Goal: Communication & Community: Answer question/provide support

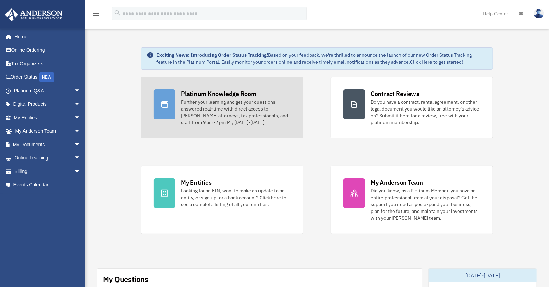
click at [194, 97] on div "Platinum Knowledge Room" at bounding box center [219, 93] width 76 height 9
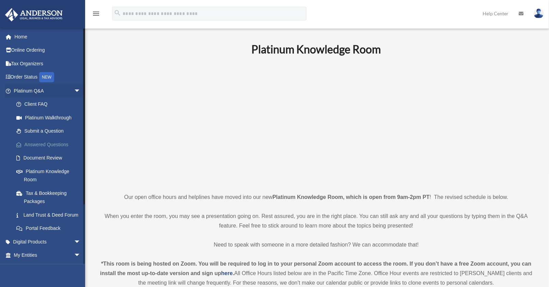
click at [45, 146] on link "Answered Questions" at bounding box center [50, 145] width 81 height 14
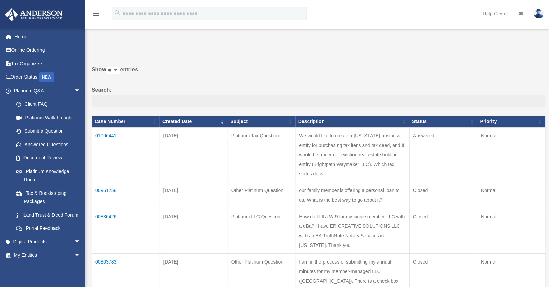
click at [110, 135] on td "01096441" at bounding box center [126, 155] width 68 height 55
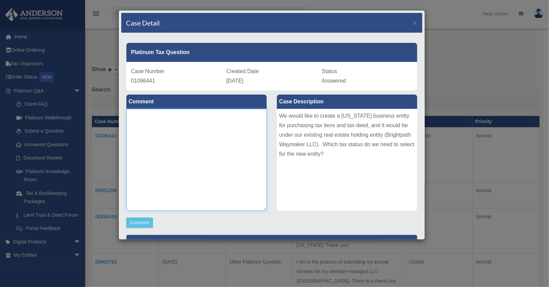
click at [216, 153] on textarea at bounding box center [196, 160] width 140 height 102
click at [55, 117] on div "Case Detail × Platinum Tax Question Case Number 01096441 Created Date September…" at bounding box center [274, 143] width 549 height 287
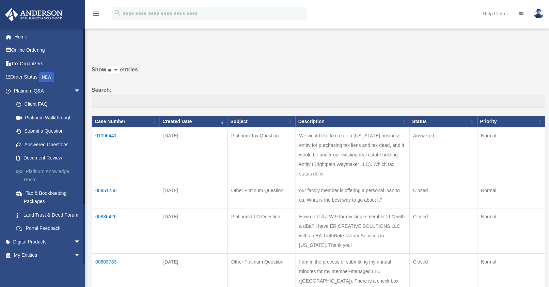
click at [36, 168] on link "Platinum Knowledge Room" at bounding box center [50, 176] width 81 height 22
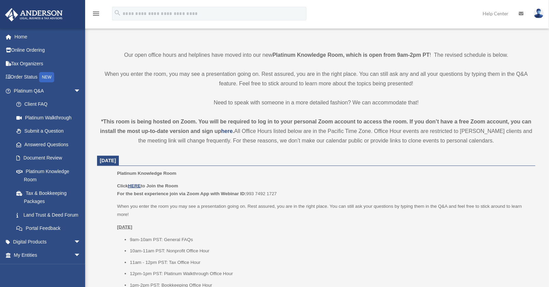
scroll to position [151, 0]
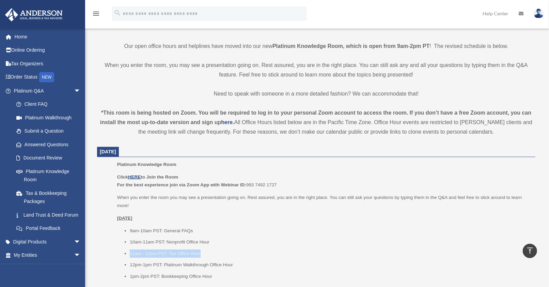
drag, startPoint x: 202, startPoint y: 253, endPoint x: 111, endPoint y: 254, distance: 91.2
click at [111, 254] on ul "Platinum Knowledge Room Click HERE to Join the Room For the best experience joi…" at bounding box center [316, 223] width 428 height 125
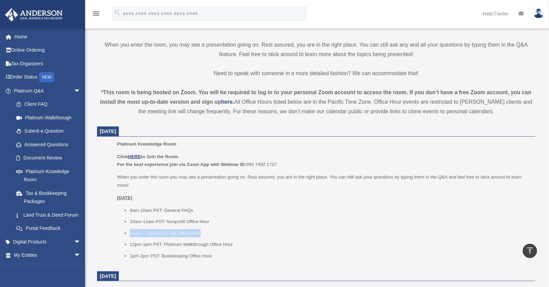
scroll to position [227, 0]
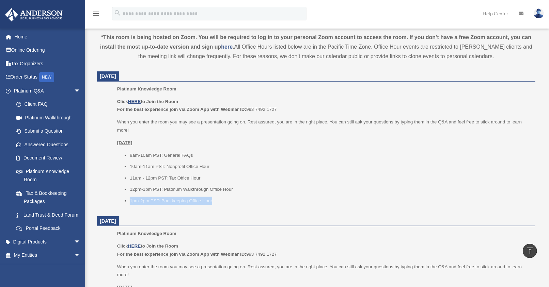
drag, startPoint x: 217, startPoint y: 203, endPoint x: 110, endPoint y: 208, distance: 106.9
click at [110, 208] on ul "Platinum Knowledge Room Click HERE to Join the Room For the best experience joi…" at bounding box center [316, 147] width 428 height 125
click at [271, 205] on div "Platinum Knowledge Room Click HERE to Join the Room For the best experience joi…" at bounding box center [323, 147] width 413 height 125
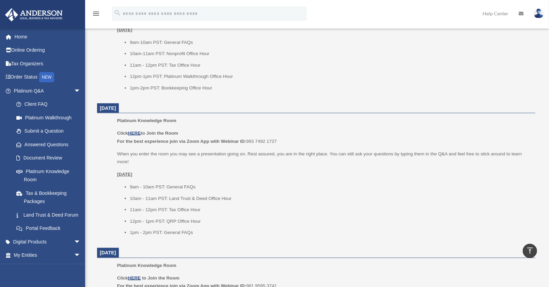
scroll to position [340, 0]
drag, startPoint x: 232, startPoint y: 199, endPoint x: 109, endPoint y: 200, distance: 122.5
click at [109, 200] on ul "Platinum Knowledge Room Click HERE to Join the Room For the best experience joi…" at bounding box center [316, 178] width 428 height 125
click at [252, 231] on li "1pm - 2pm PST: General FAQs" at bounding box center [330, 232] width 401 height 8
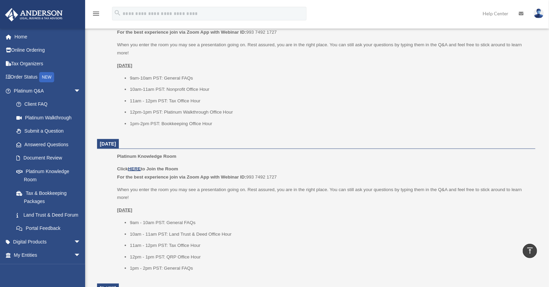
scroll to position [302, 0]
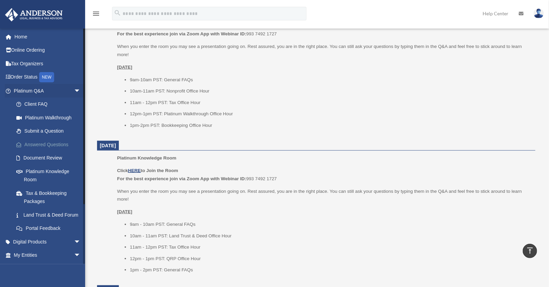
click at [49, 143] on link "Answered Questions" at bounding box center [50, 145] width 81 height 14
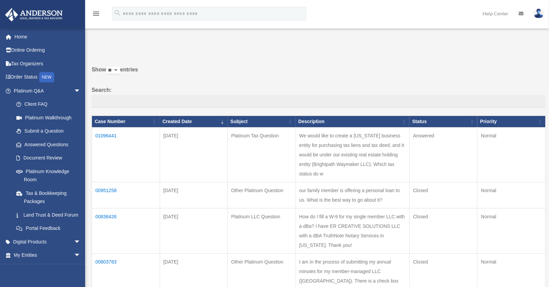
drag, startPoint x: 320, startPoint y: 136, endPoint x: 268, endPoint y: 126, distance: 52.9
click at [320, 136] on td "We would like to create a [US_STATE] business entity for purchasing tax liens a…" at bounding box center [352, 155] width 114 height 55
click at [111, 135] on td "01096441" at bounding box center [126, 155] width 68 height 55
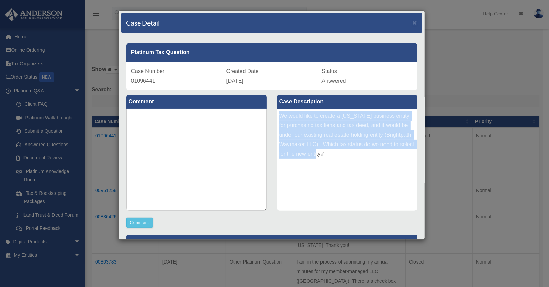
drag, startPoint x: 340, startPoint y: 154, endPoint x: 269, endPoint y: 117, distance: 80.2
click at [272, 117] on div "Case Description We would like to create a [US_STATE] business entity for purch…" at bounding box center [347, 154] width 150 height 126
copy div "We would like to create a [US_STATE] business entity for purchasing tax liens a…"
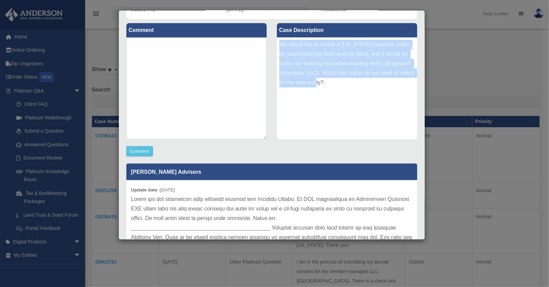
scroll to position [34, 0]
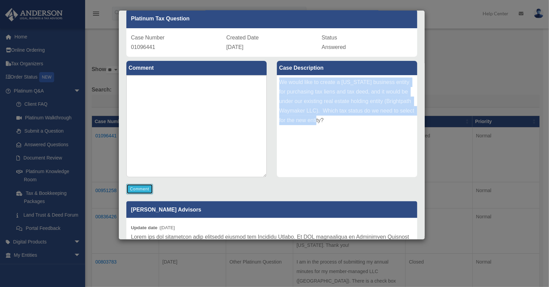
click at [148, 191] on button "Comment" at bounding box center [139, 189] width 27 height 10
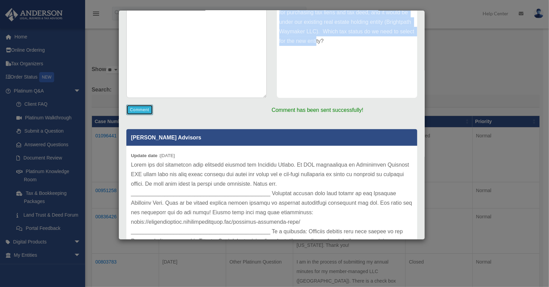
scroll to position [147, 0]
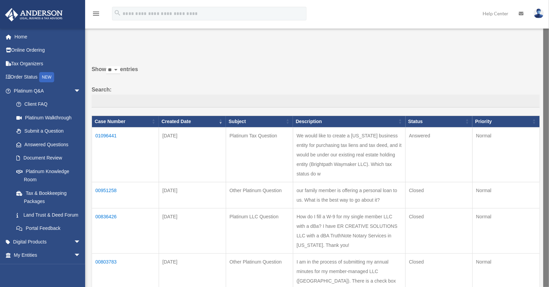
click at [114, 135] on td "01096441" at bounding box center [125, 154] width 67 height 55
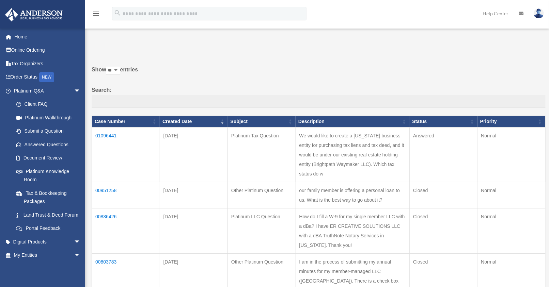
click at [106, 136] on td "01096441" at bounding box center [126, 155] width 68 height 55
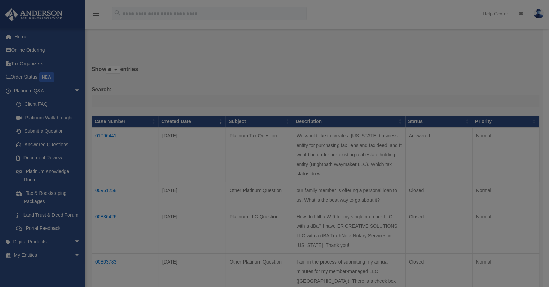
scroll to position [0, 0]
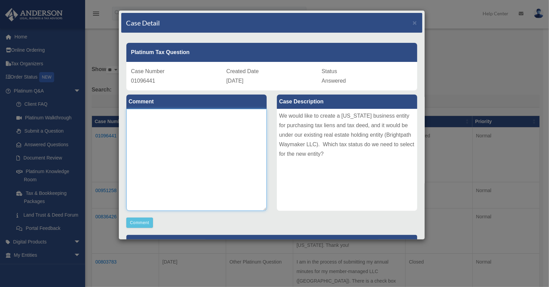
click at [191, 150] on textarea at bounding box center [196, 160] width 140 height 102
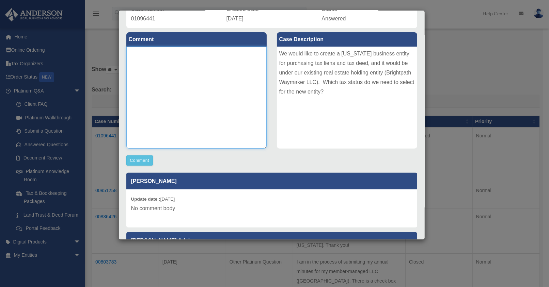
scroll to position [34, 0]
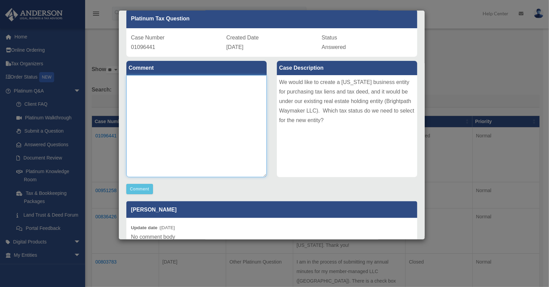
click at [151, 100] on textarea at bounding box center [196, 126] width 140 height 102
type textarea "*"
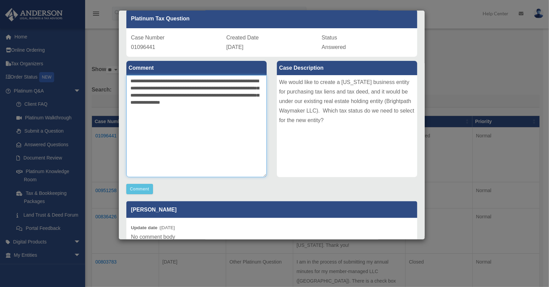
click at [192, 90] on textarea "**********" at bounding box center [196, 126] width 140 height 102
click at [197, 113] on textarea "**********" at bounding box center [196, 126] width 140 height 102
click at [184, 95] on textarea "**********" at bounding box center [196, 126] width 140 height 102
click at [231, 118] on textarea "**********" at bounding box center [196, 126] width 140 height 102
drag, startPoint x: 230, startPoint y: 117, endPoint x: 155, endPoint y: 126, distance: 75.7
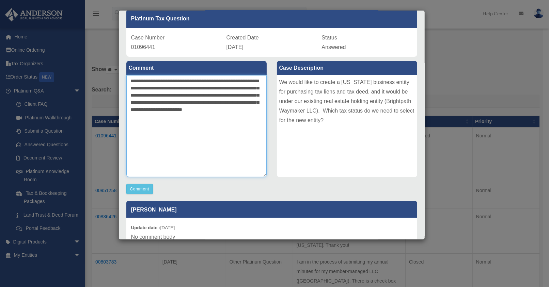
click at [163, 123] on textarea "**********" at bounding box center [196, 126] width 140 height 102
click at [186, 119] on textarea "**********" at bounding box center [196, 126] width 140 height 102
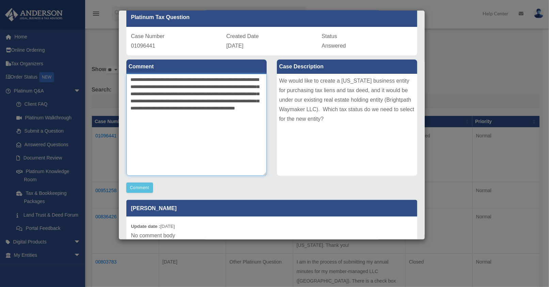
scroll to position [76, 0]
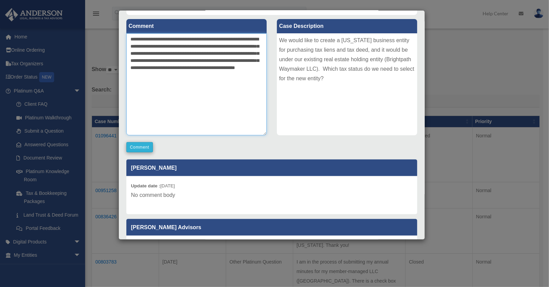
type textarea "**********"
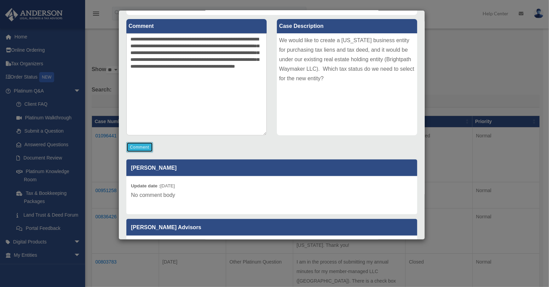
click at [147, 147] on button "Comment" at bounding box center [139, 147] width 27 height 10
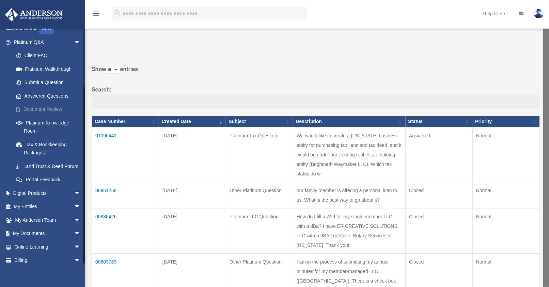
scroll to position [75, 0]
